Goal: Task Accomplishment & Management: Complete application form

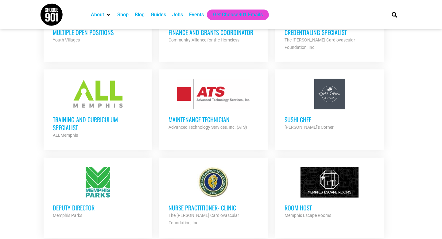
scroll to position [392, 0]
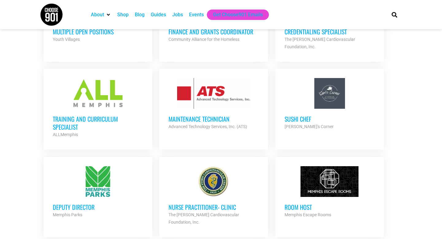
click at [87, 203] on h3 "Deputy Director" at bounding box center [98, 207] width 90 height 8
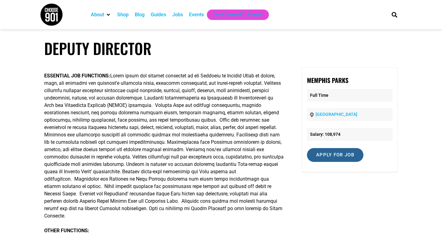
click at [330, 156] on input "Apply for job" at bounding box center [335, 155] width 56 height 14
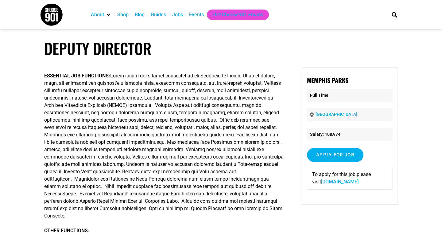
click at [339, 182] on link "[DOMAIN_NAME]" at bounding box center [339, 182] width 37 height 6
